Goal: Transaction & Acquisition: Download file/media

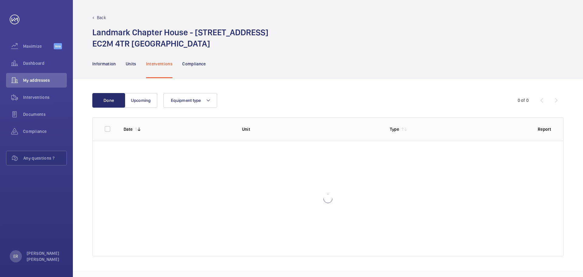
click at [99, 13] on div "Back Landmark Chapter House - [STREET_ADDRESS]" at bounding box center [328, 24] width 510 height 49
click at [99, 15] on p "Back" at bounding box center [101, 18] width 9 height 6
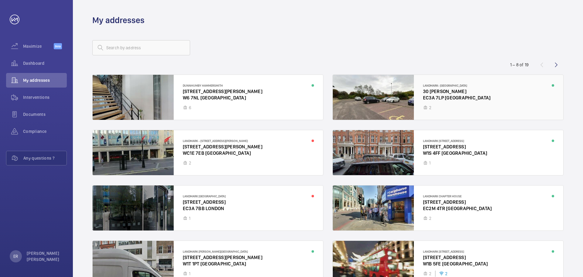
click at [456, 101] on div at bounding box center [448, 97] width 230 height 45
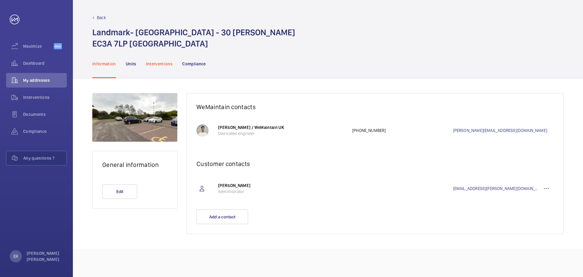
click at [160, 66] on p "Interventions" at bounding box center [159, 64] width 27 height 6
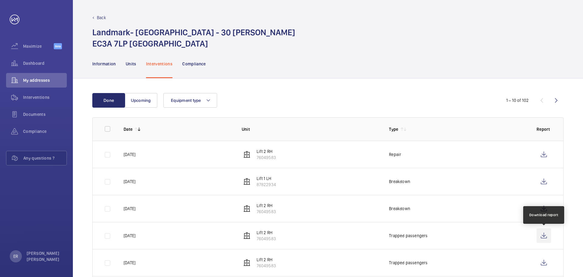
click at [542, 232] on wm-front-icon-button at bounding box center [544, 235] width 15 height 15
